Goal: Answer question/provide support

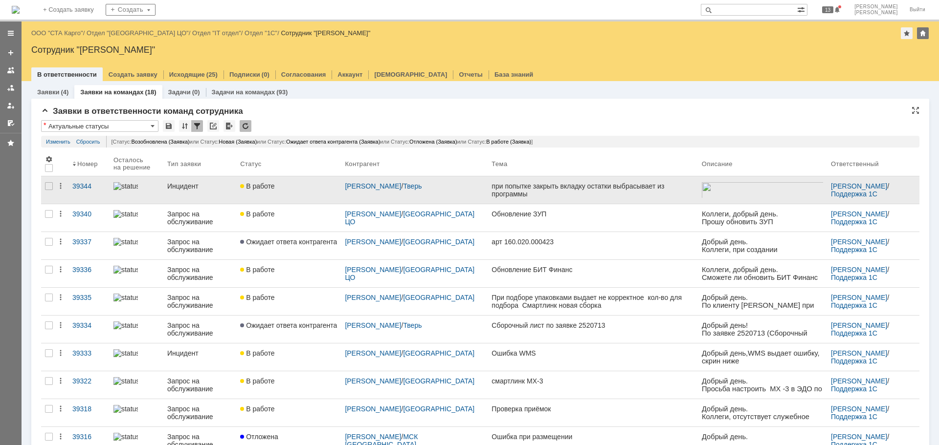
click at [537, 191] on div "при попытке закрыть вкладку остатки выбрасывает из программы" at bounding box center [592, 190] width 202 height 16
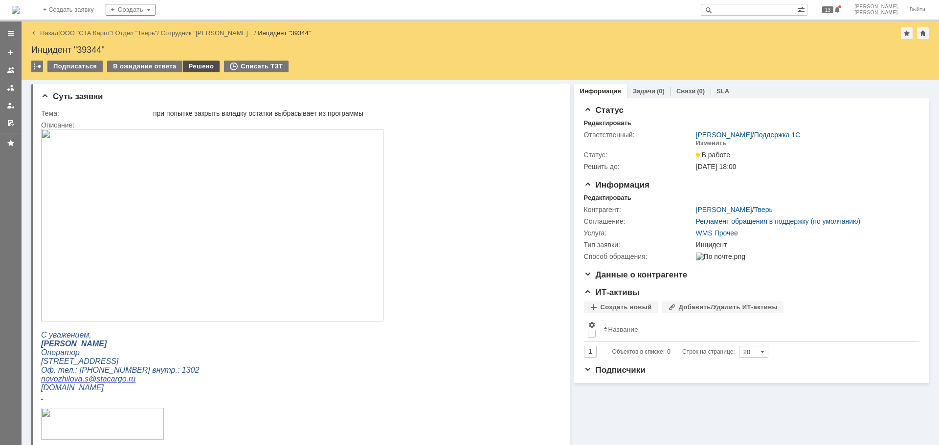
click at [194, 65] on div "Решено" at bounding box center [201, 67] width 37 height 12
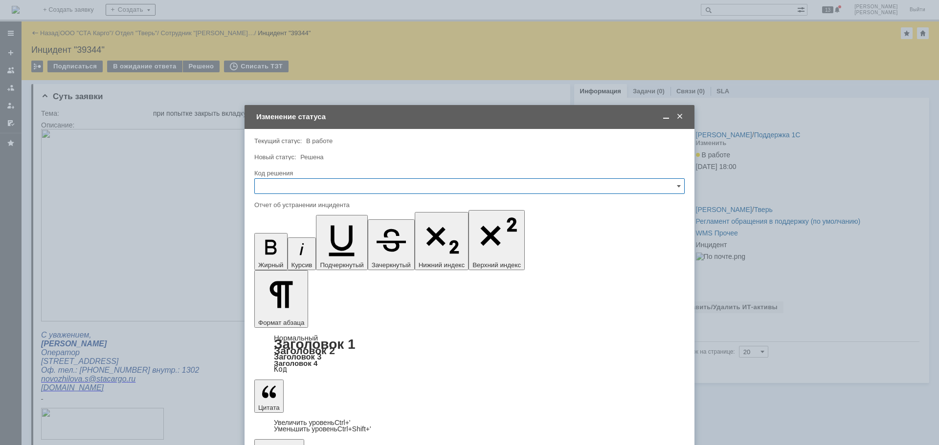
click at [360, 185] on input "text" at bounding box center [469, 186] width 430 height 16
click at [315, 312] on div "Решено" at bounding box center [469, 317] width 429 height 16
type input "Решено"
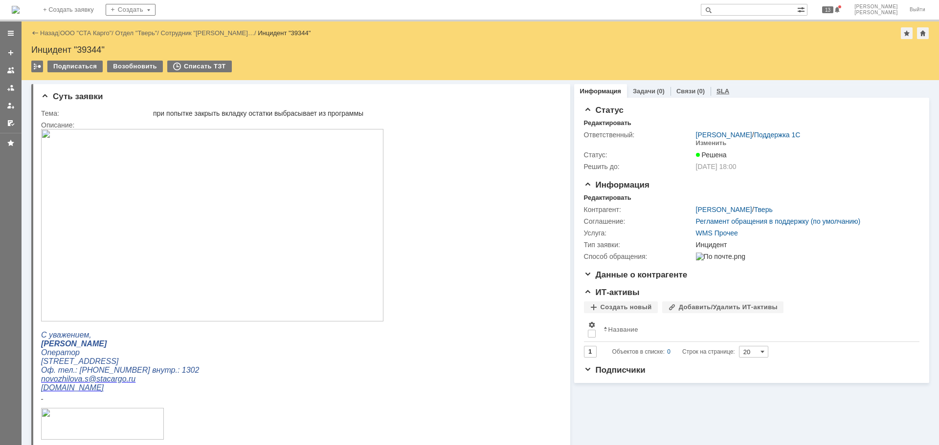
click at [719, 86] on div "SLA" at bounding box center [722, 91] width 24 height 14
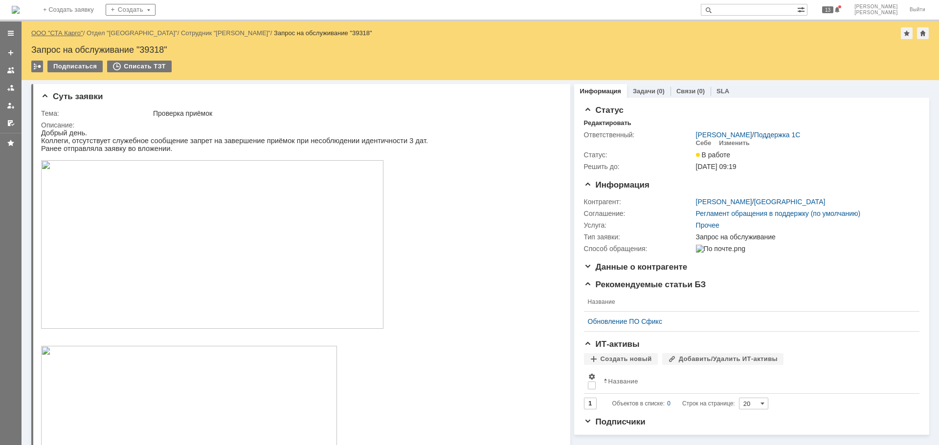
drag, startPoint x: 46, startPoint y: 30, endPoint x: 51, endPoint y: 30, distance: 5.4
click at [177, 191] on img at bounding box center [212, 244] width 342 height 169
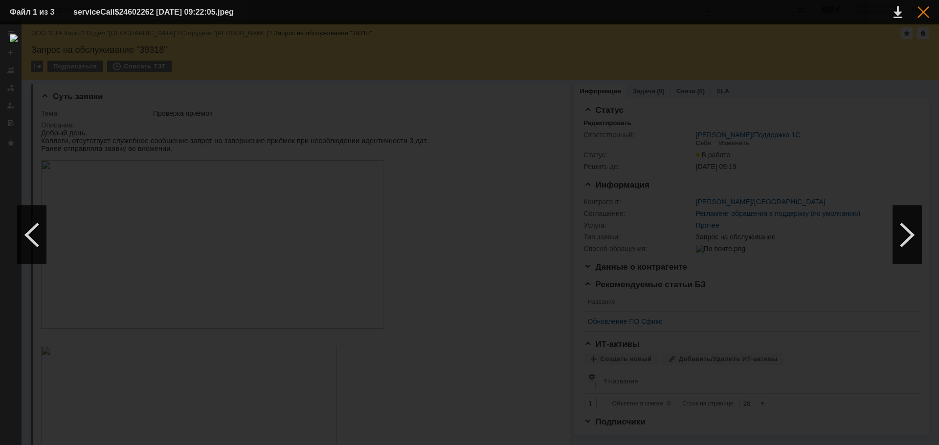
click at [921, 14] on div at bounding box center [923, 12] width 12 height 12
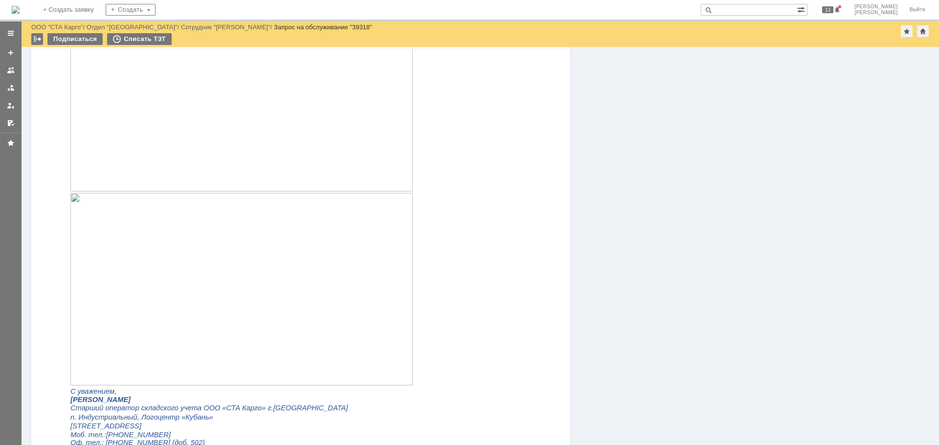
scroll to position [880, 0]
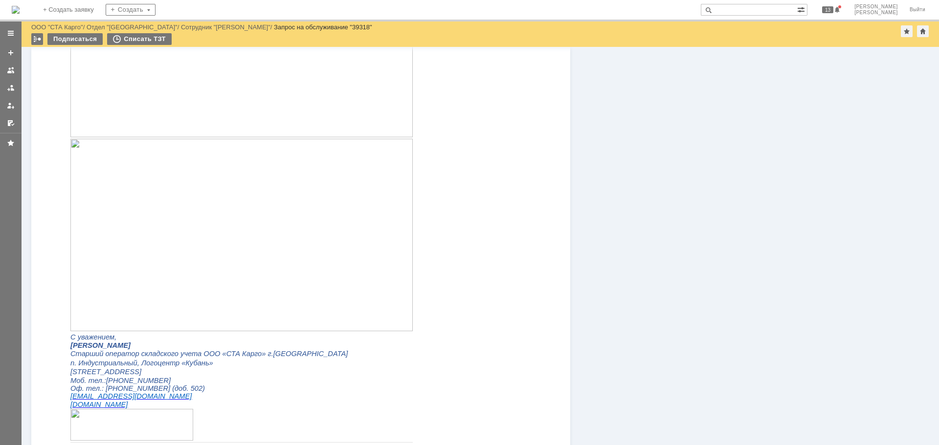
click at [226, 219] on img at bounding box center [241, 235] width 342 height 193
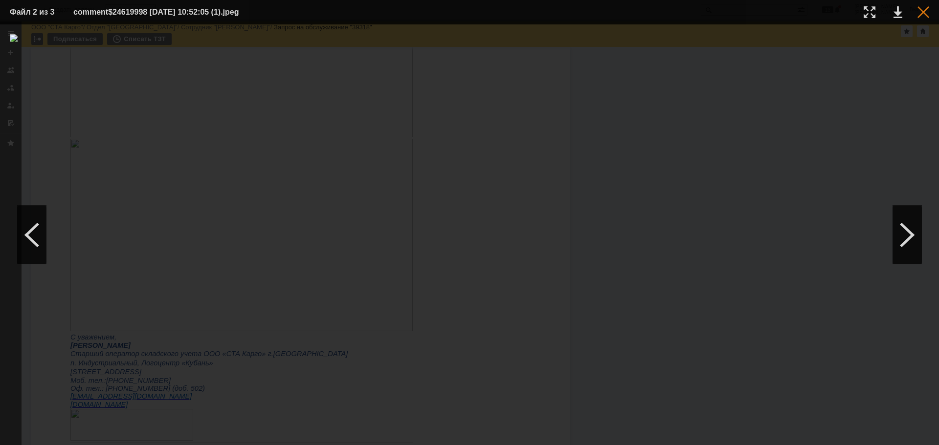
click at [918, 7] on div at bounding box center [923, 12] width 12 height 12
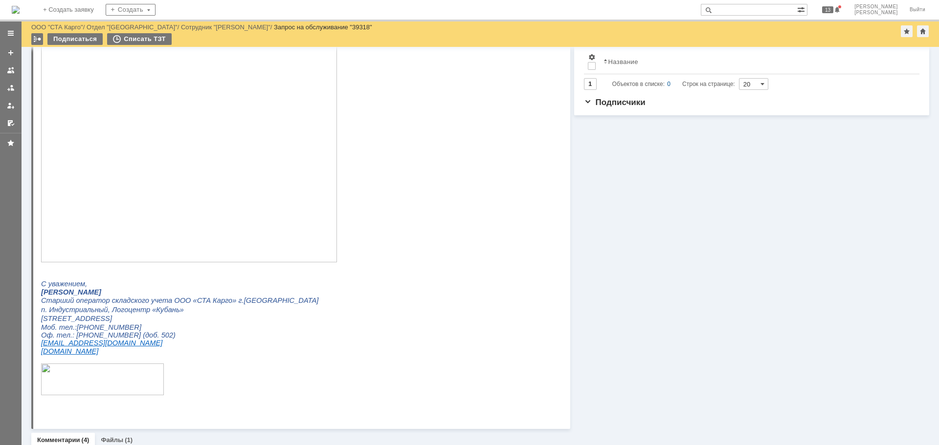
scroll to position [293, 0]
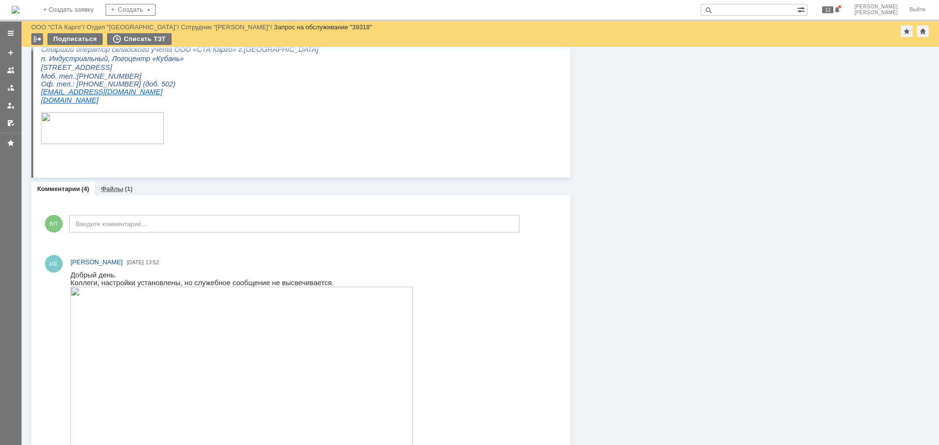
click at [114, 184] on div "Файлы (1)" at bounding box center [117, 189] width 44 height 14
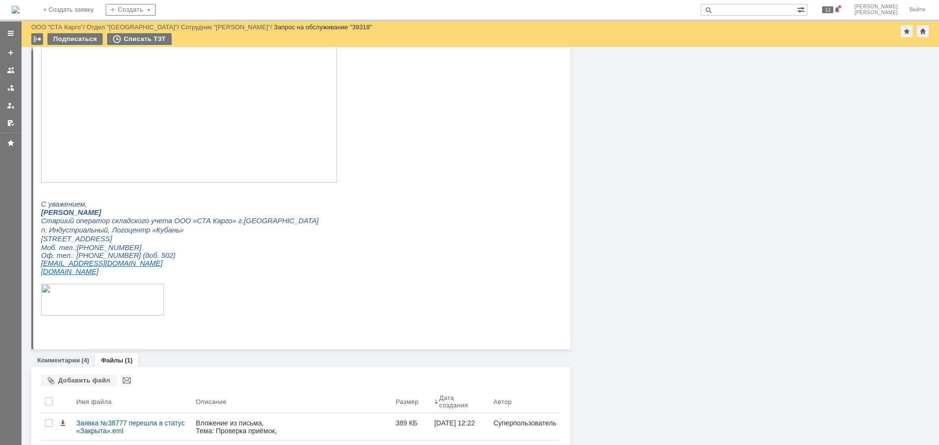
scroll to position [390, 0]
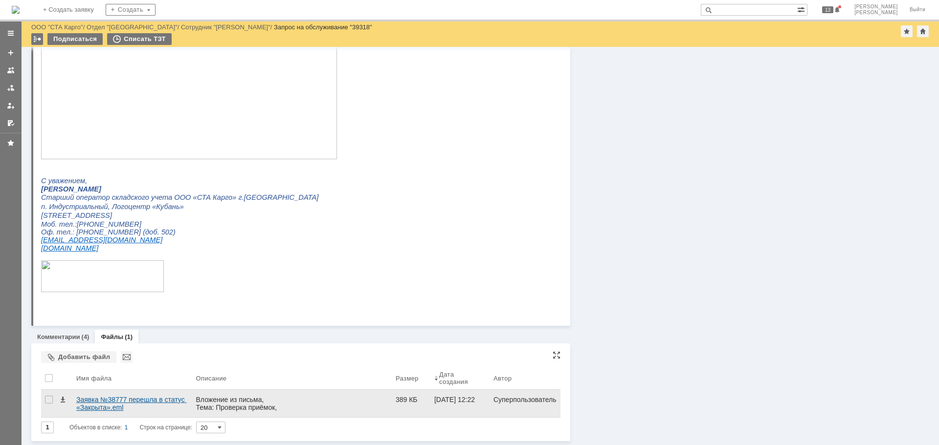
click at [100, 404] on div "Заявка №38777 перешла в статус «Закрыта».eml" at bounding box center [132, 404] width 112 height 16
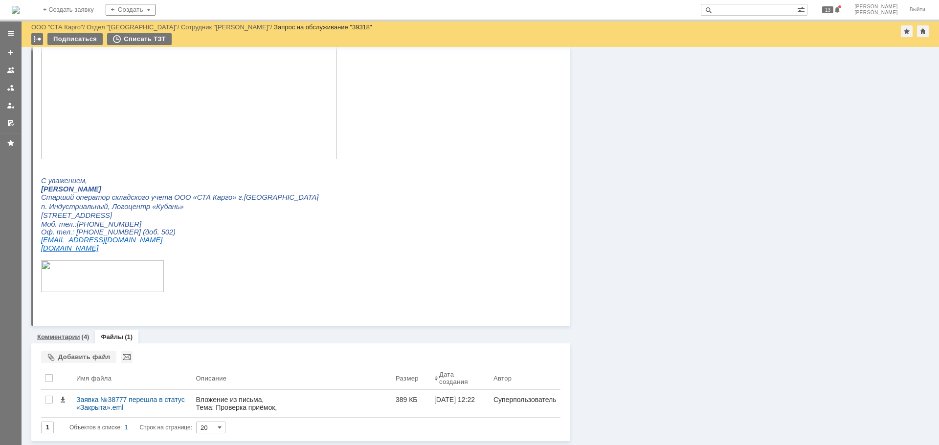
click at [66, 337] on link "Комментарии" at bounding box center [58, 336] width 43 height 7
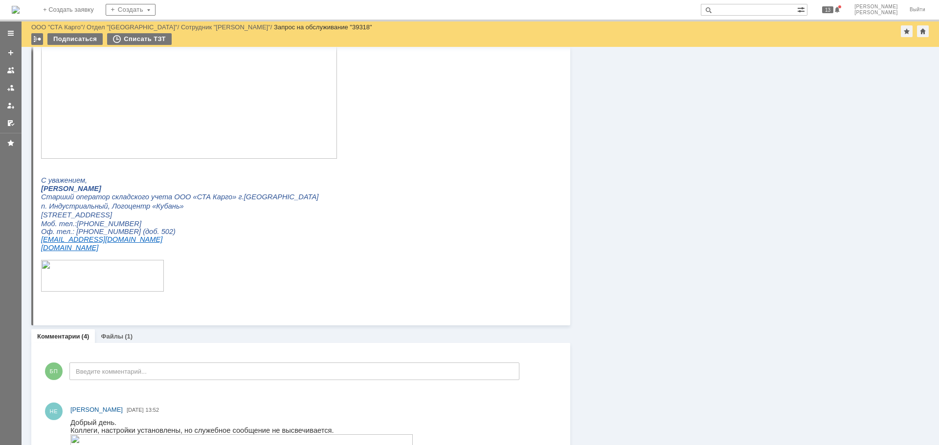
click at [507, 193] on html "Добрый день. Коллеги, отсутствует служебное сообщение запрет на завершение приё…" at bounding box center [296, 4] width 511 height 596
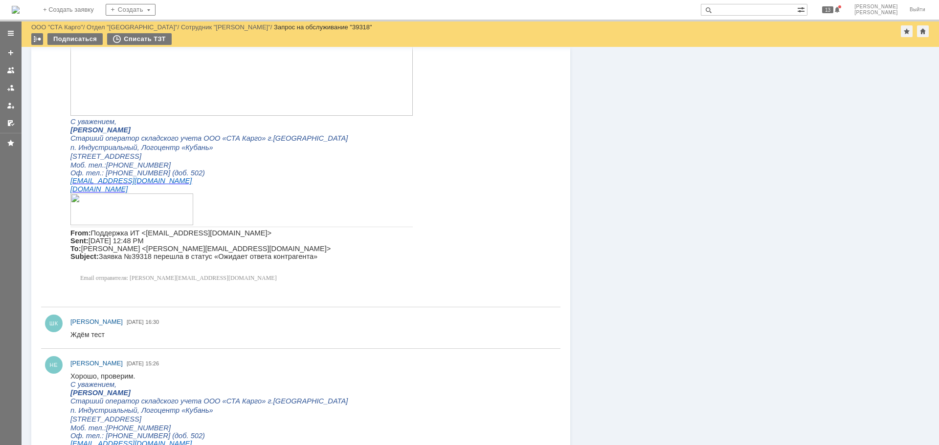
scroll to position [949, 0]
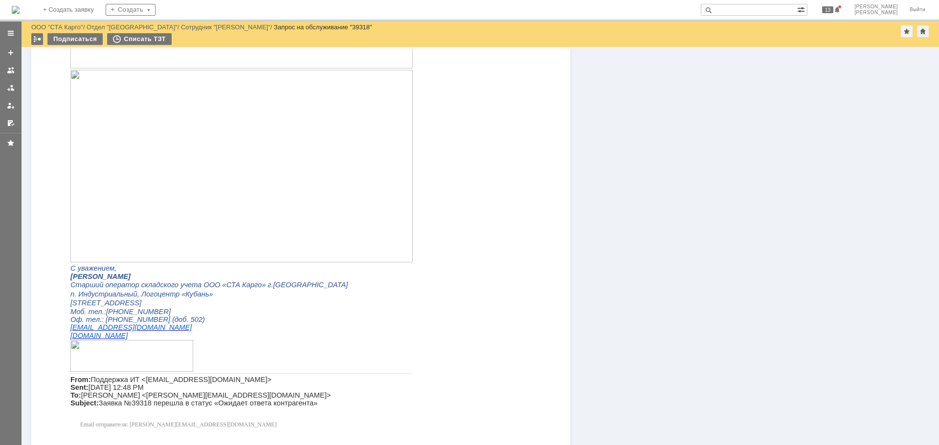
click at [206, 198] on img at bounding box center [241, 166] width 342 height 193
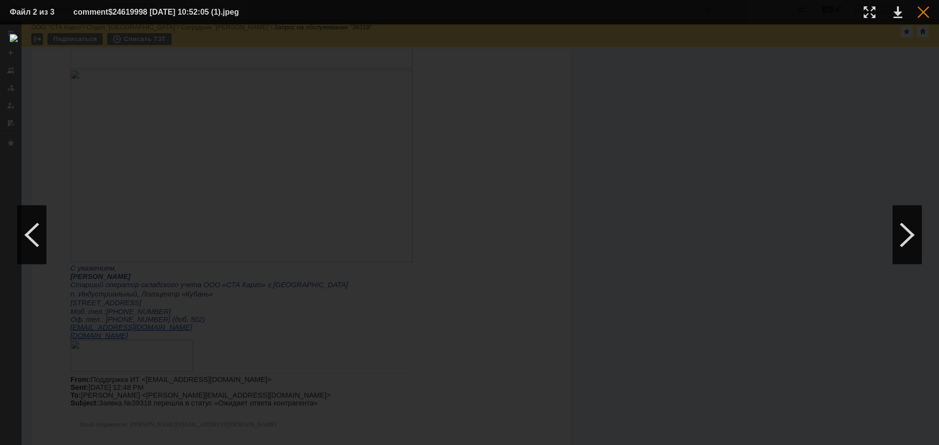
click at [922, 11] on div at bounding box center [923, 12] width 12 height 12
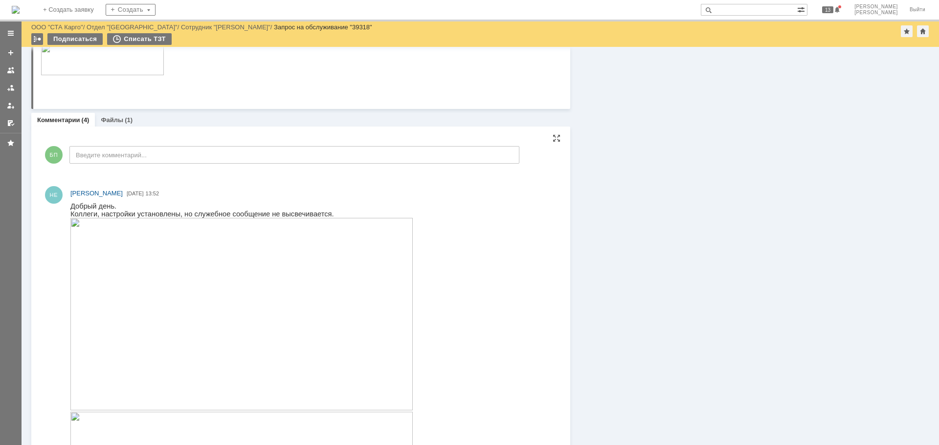
scroll to position [802, 0]
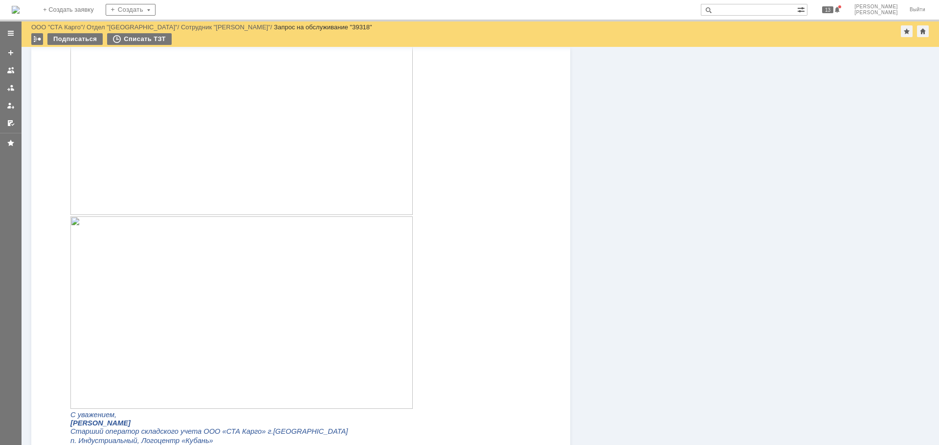
click at [236, 272] on img at bounding box center [241, 313] width 342 height 193
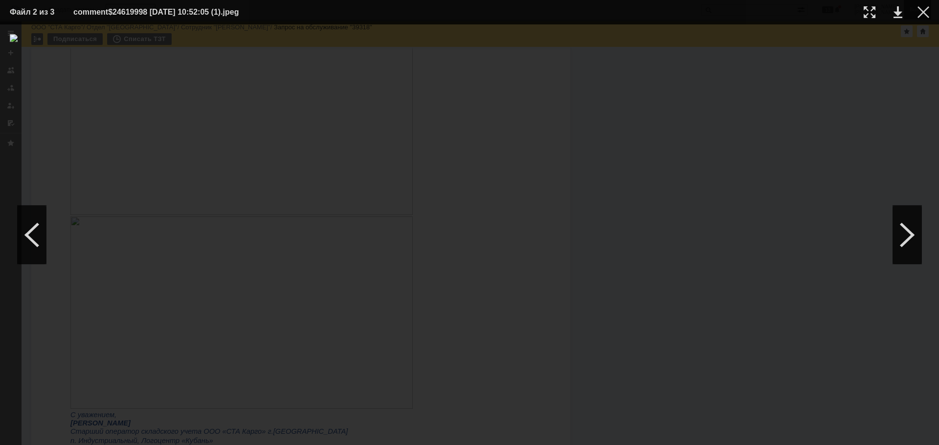
click at [924, 12] on div at bounding box center [923, 12] width 12 height 12
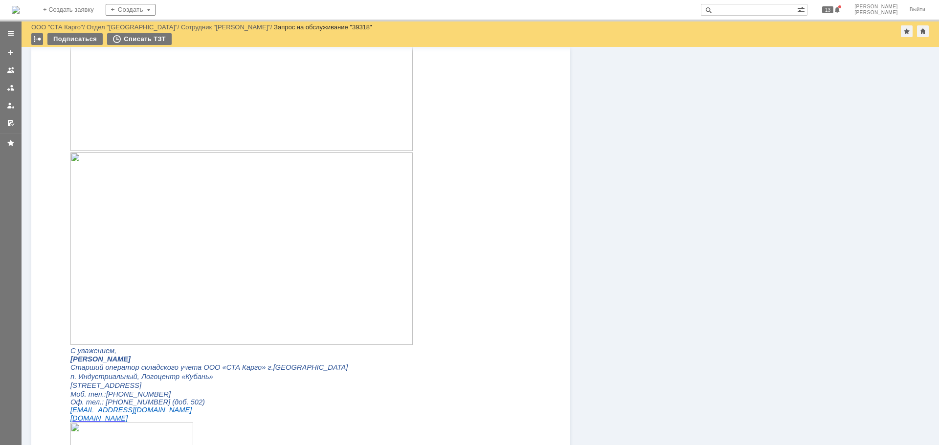
scroll to position [851, 0]
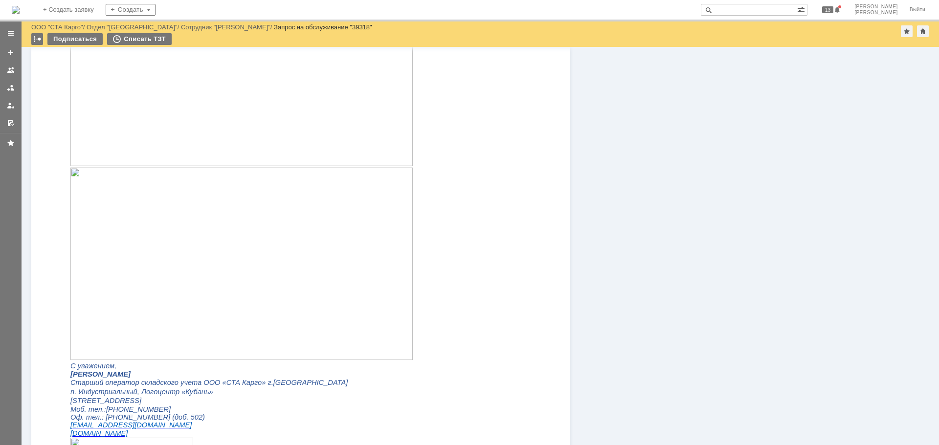
click at [145, 104] on img at bounding box center [241, 70] width 342 height 193
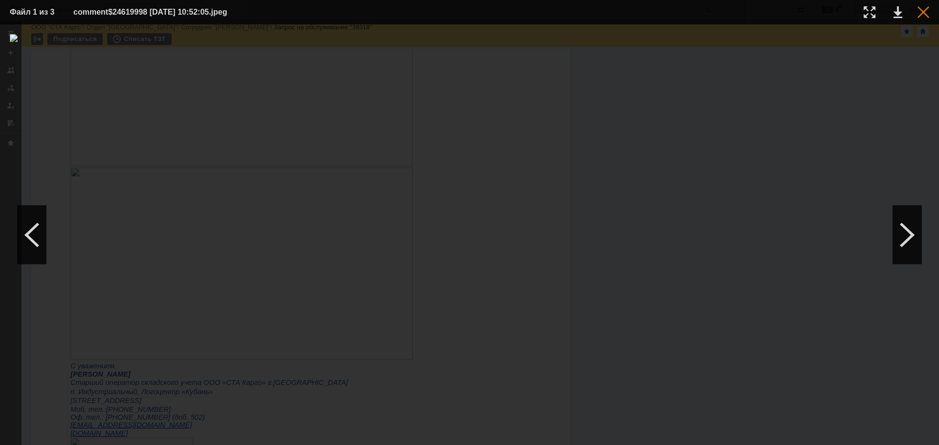
click at [924, 8] on div at bounding box center [923, 12] width 12 height 12
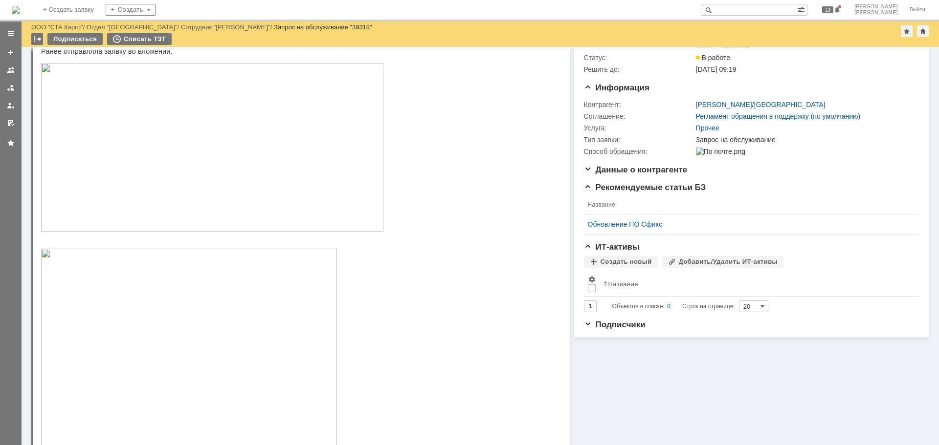
scroll to position [49, 0]
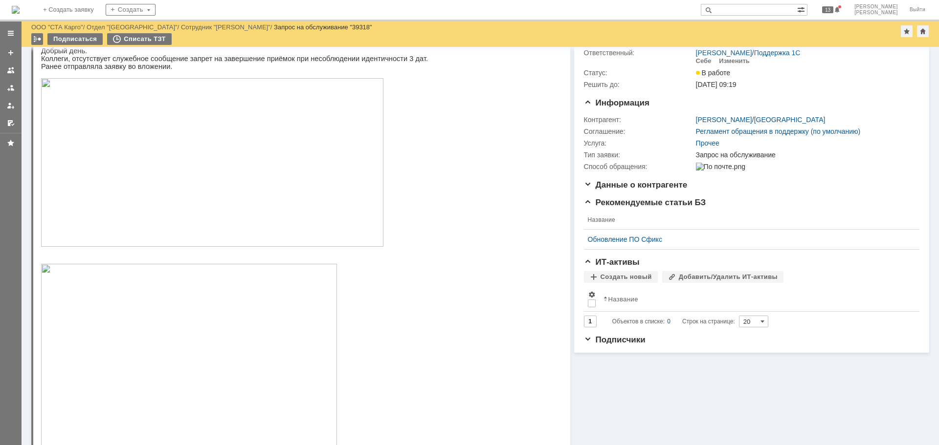
click at [319, 185] on img at bounding box center [212, 162] width 342 height 169
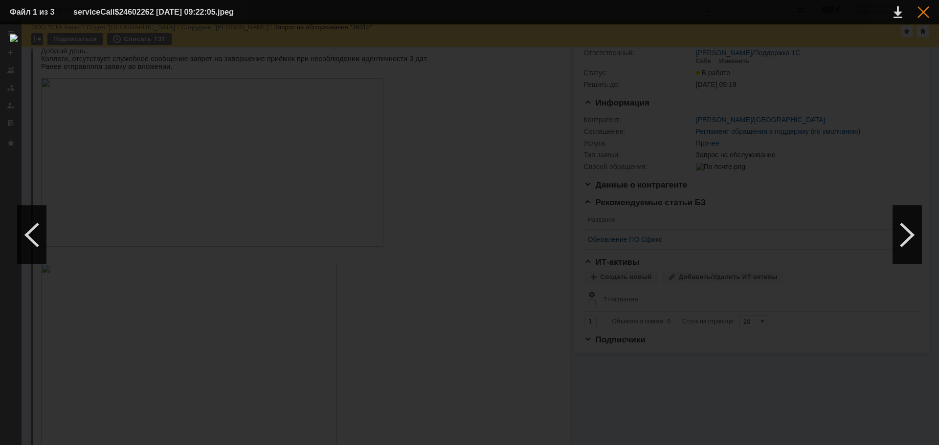
click at [921, 13] on div at bounding box center [923, 12] width 12 height 12
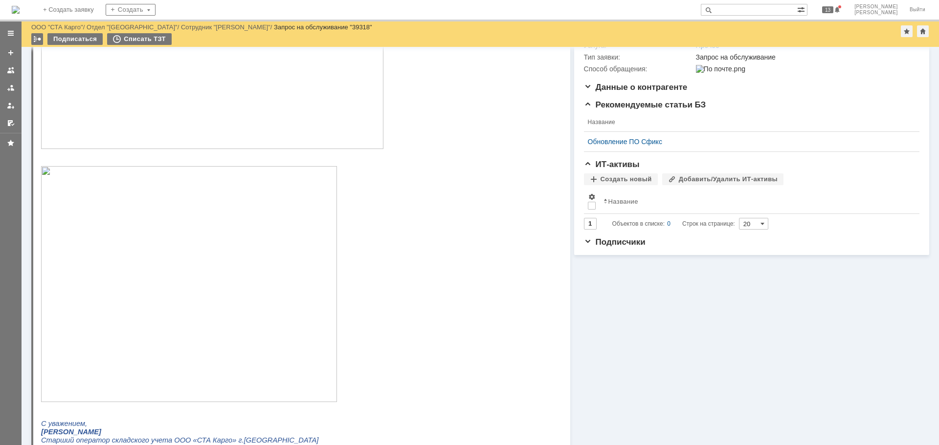
scroll to position [0, 0]
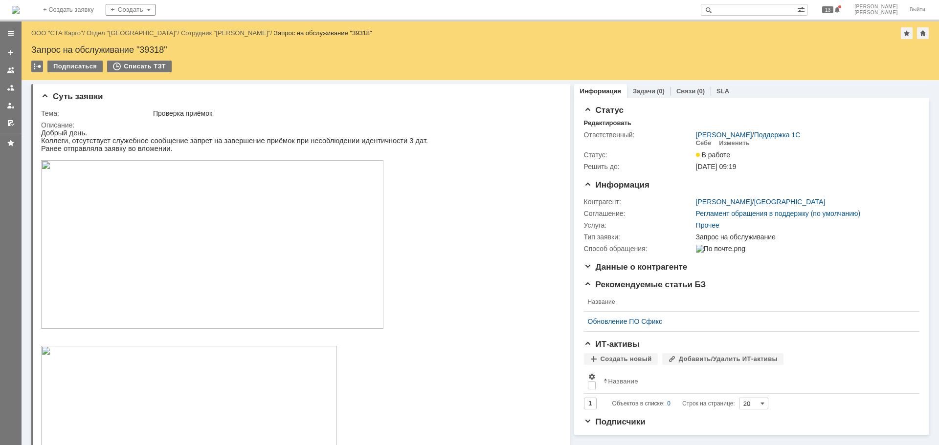
click at [153, 49] on div "Запрос на обслуживание "39318"" at bounding box center [480, 50] width 898 height 10
copy div "39318"
click at [147, 49] on div "Запрос на обслуживание "39318"" at bounding box center [480, 50] width 898 height 10
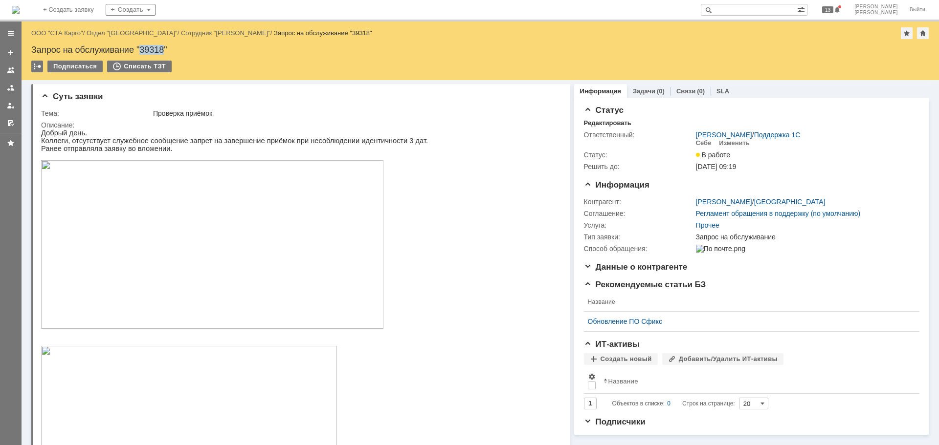
click at [149, 48] on div "Запрос на обслуживание "39318"" at bounding box center [480, 50] width 898 height 10
click at [153, 50] on div "Запрос на обслуживание "39318"" at bounding box center [480, 50] width 898 height 10
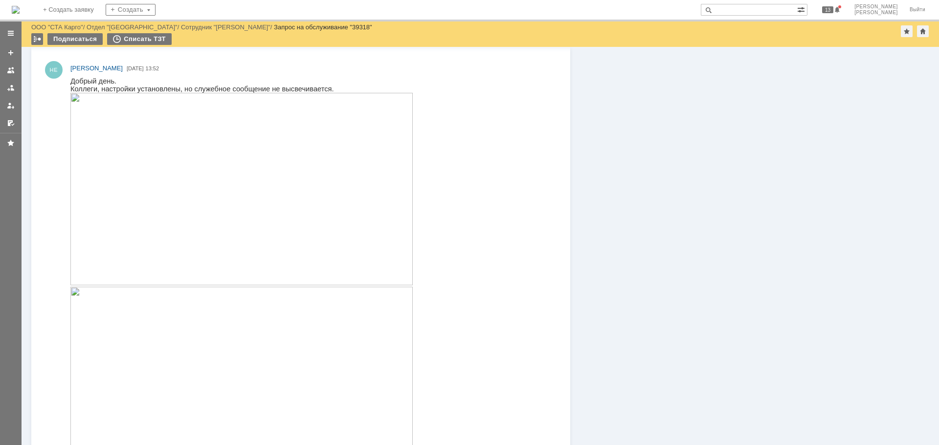
scroll to position [733, 0]
click at [194, 161] on img at bounding box center [241, 187] width 342 height 193
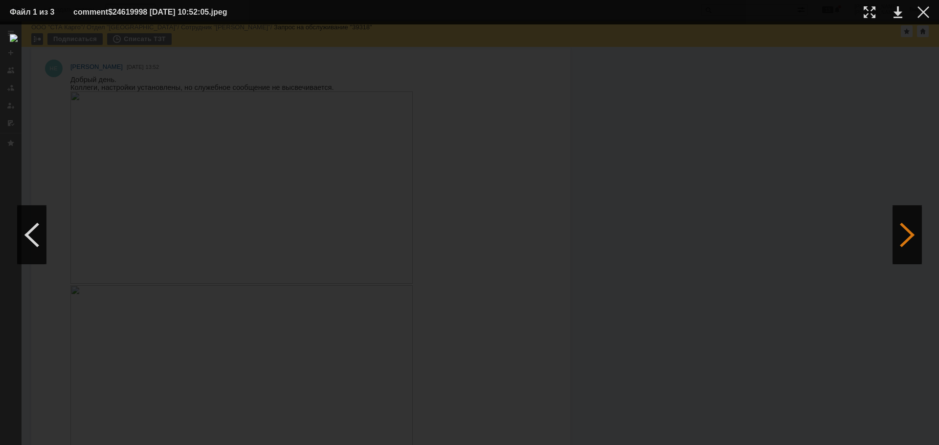
click at [904, 216] on div at bounding box center [906, 235] width 29 height 59
